Goal: Ask a question: Seek information or help from site administrators or community

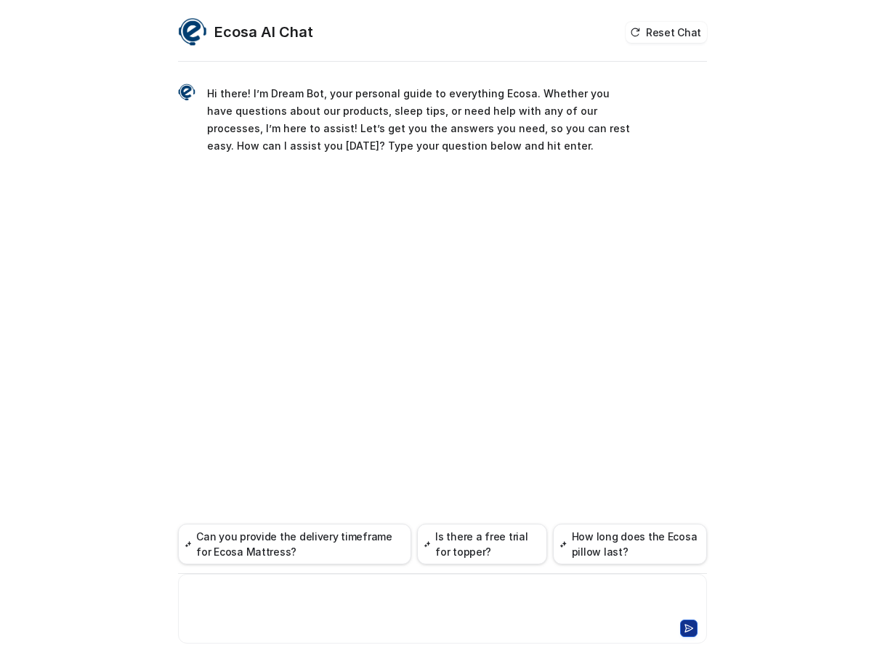
click at [288, 604] on div at bounding box center [443, 599] width 522 height 33
paste div
click at [214, 594] on div "**********" at bounding box center [443, 599] width 522 height 33
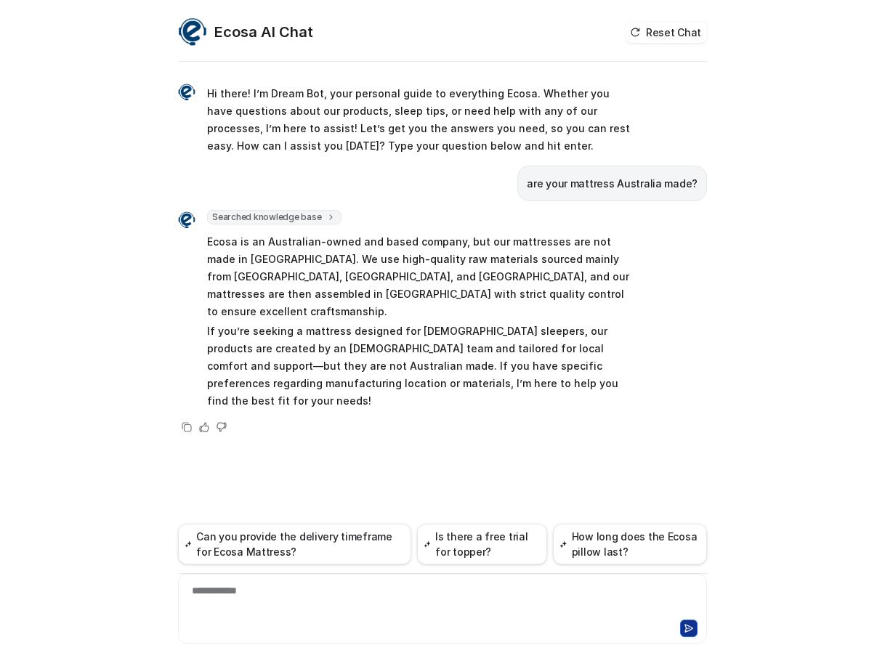
click at [525, 279] on p "Ecosa is an Australian-owned and based company, but our mattresses are not made…" at bounding box center [419, 276] width 425 height 87
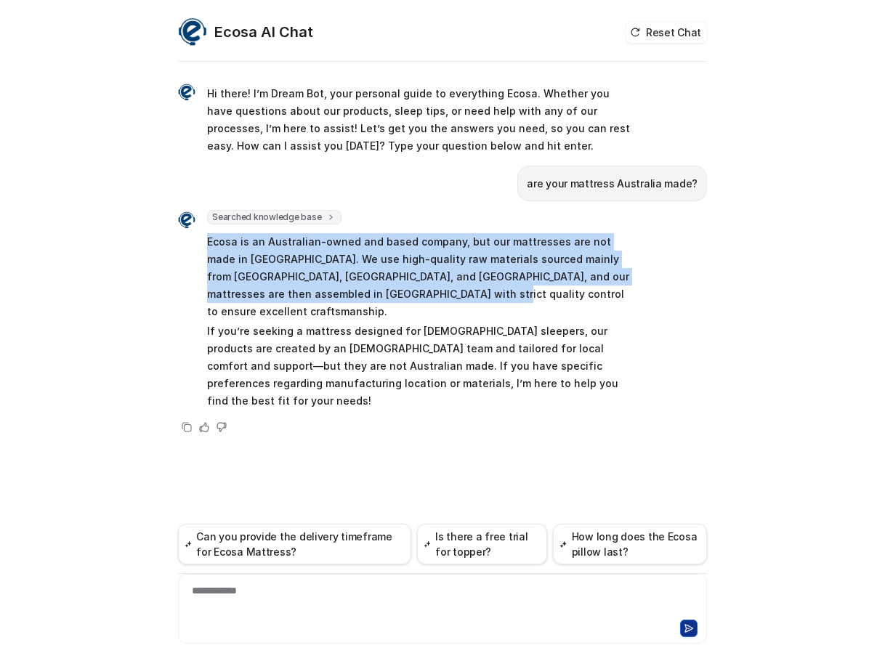
drag, startPoint x: 363, startPoint y: 290, endPoint x: 208, endPoint y: 245, distance: 161.8
click at [208, 245] on p "Ecosa is an Australian-owned and based company, but our mattresses are not made…" at bounding box center [419, 276] width 425 height 87
copy p "Ecosa is an Australian-owned and based company, but our mattresses are not made…"
click at [362, 259] on p "Ecosa is an Australian-owned and based company, but our mattresses are not made…" at bounding box center [419, 276] width 425 height 87
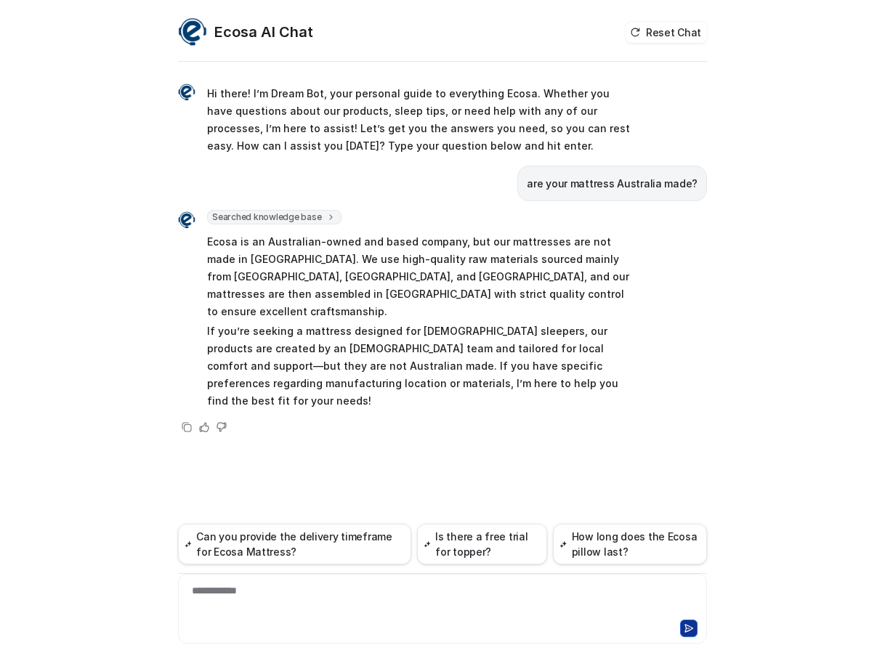
click at [455, 265] on p "Ecosa is an Australian-owned and based company, but our mattresses are not made…" at bounding box center [419, 276] width 425 height 87
drag, startPoint x: 424, startPoint y: 263, endPoint x: 235, endPoint y: 280, distance: 190.3
click at [235, 280] on p "Ecosa is an Australian-owned and based company, but our mattresses are not made…" at bounding box center [419, 276] width 425 height 87
copy p "sourced mainly from Germany, Japan, and China"
click at [455, 301] on p "Ecosa is an Australian-owned and based company, but our mattresses are not made…" at bounding box center [419, 276] width 425 height 87
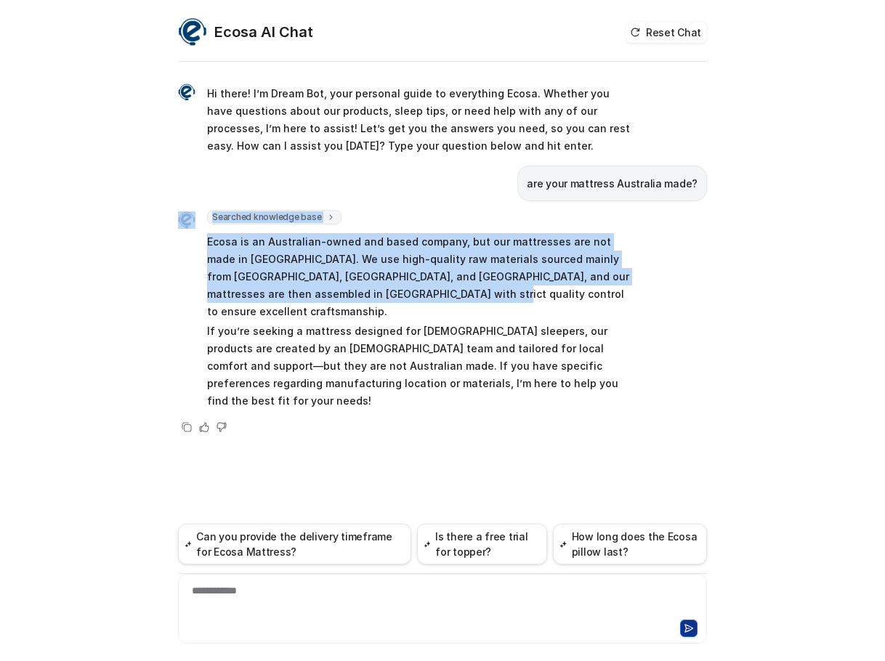
drag, startPoint x: 386, startPoint y: 295, endPoint x: 177, endPoint y: 249, distance: 214.8
click at [177, 249] on div "**********" at bounding box center [442, 339] width 552 height 644
click at [275, 253] on p "Ecosa is an Australian-owned and based company, but our mattresses are not made…" at bounding box center [419, 276] width 425 height 87
drag, startPoint x: 363, startPoint y: 293, endPoint x: 205, endPoint y: 247, distance: 165.0
click at [205, 247] on div "Searched knowledge base search_queries : [ "mattress Australia made", "where ar…" at bounding box center [405, 311] width 454 height 203
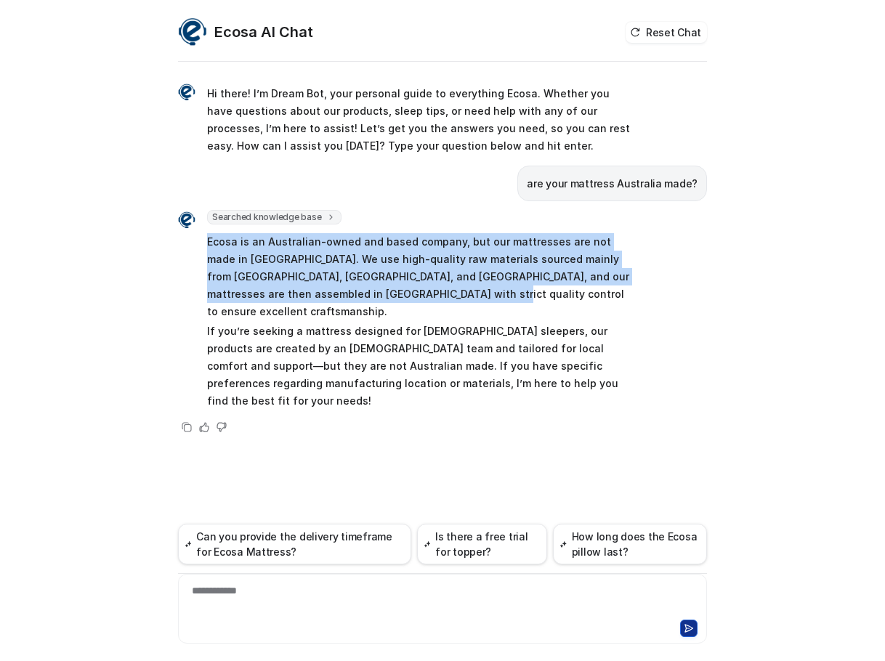
copy p "Ecosa is an Australian-owned and based company, but our mattresses are not made…"
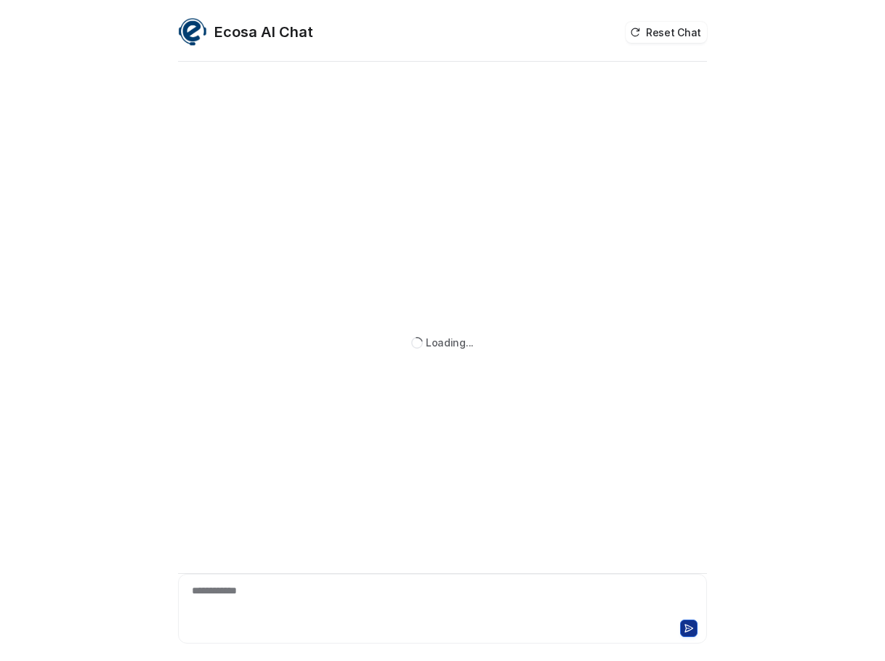
click at [328, 588] on div "**********" at bounding box center [443, 599] width 522 height 33
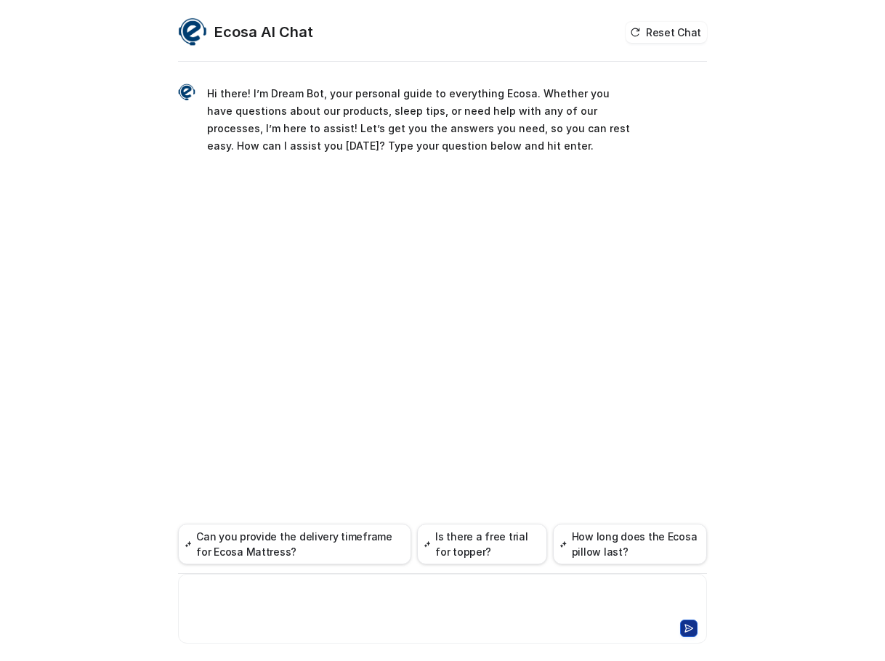
paste div
click at [240, 591] on div at bounding box center [443, 599] width 522 height 33
paste div
click at [299, 592] on div "**********" at bounding box center [443, 599] width 522 height 33
